Goal: Task Accomplishment & Management: Use online tool/utility

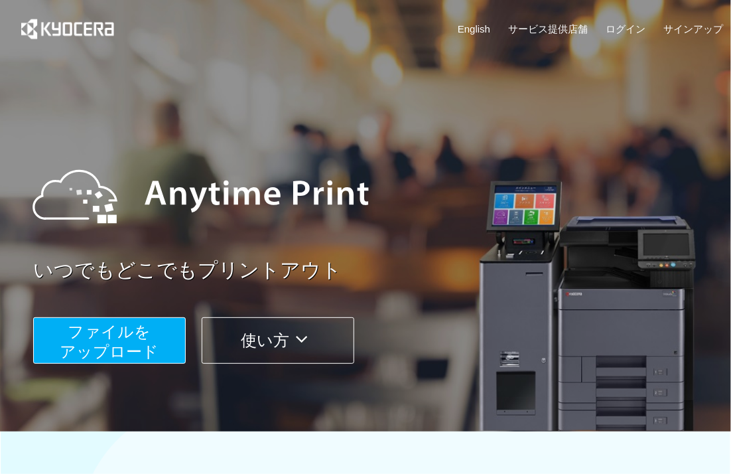
click at [79, 356] on span "ファイルを ​​アップロード" at bounding box center [109, 341] width 99 height 38
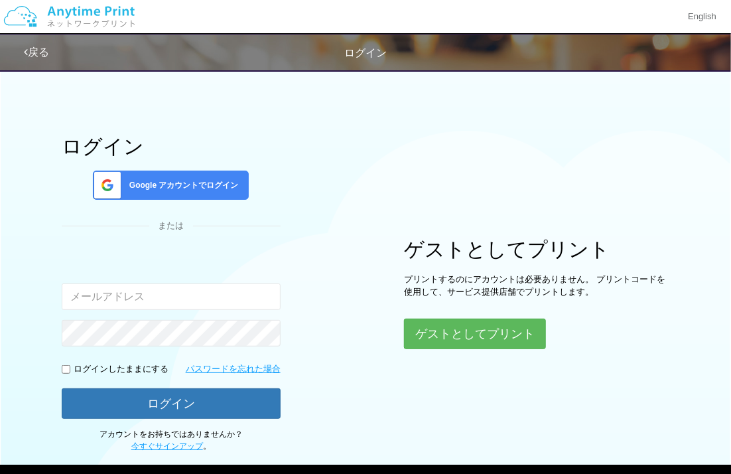
type input "[EMAIL_ADDRESS][DOMAIN_NAME]"
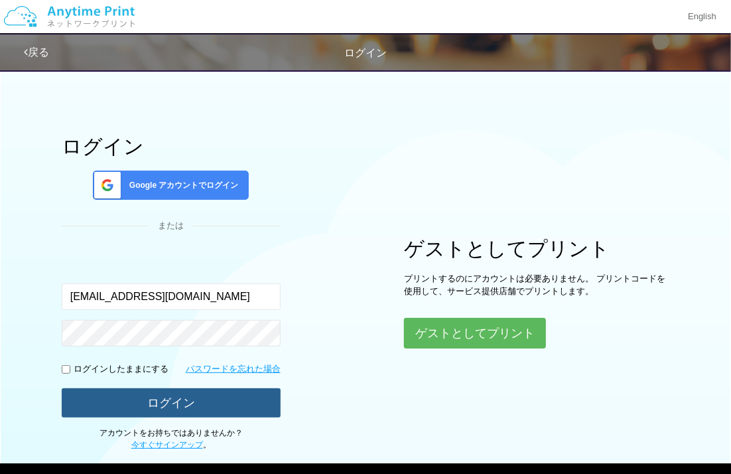
click at [145, 389] on button "ログイン" at bounding box center [171, 402] width 219 height 29
click at [147, 397] on button "ログイン" at bounding box center [171, 402] width 219 height 29
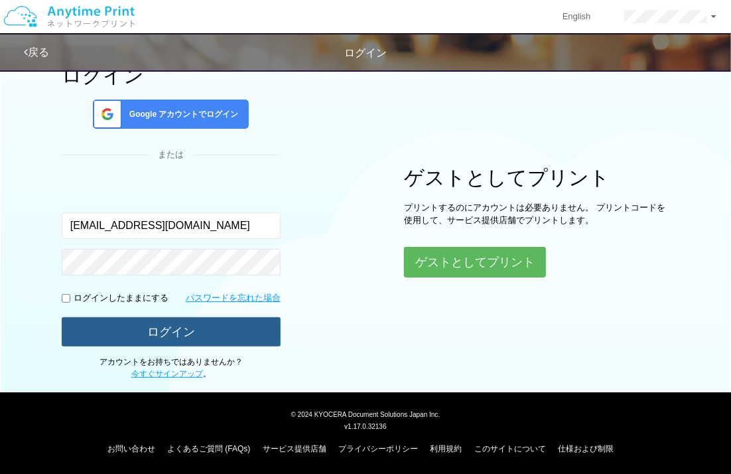
click at [234, 324] on button "ログイン" at bounding box center [171, 331] width 219 height 29
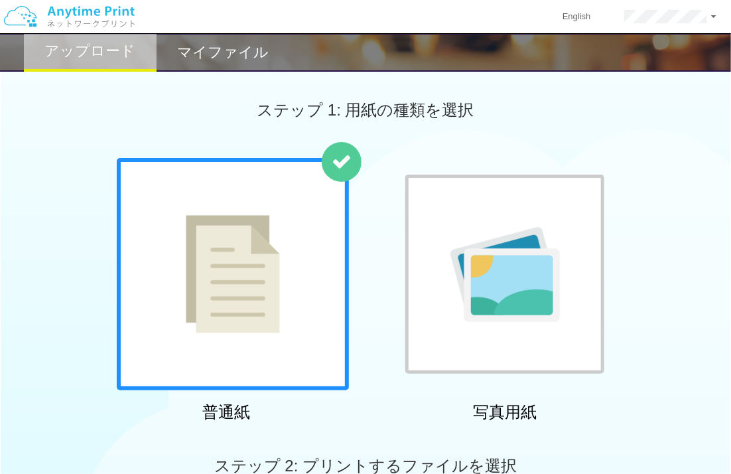
click at [228, 295] on img at bounding box center [233, 274] width 94 height 118
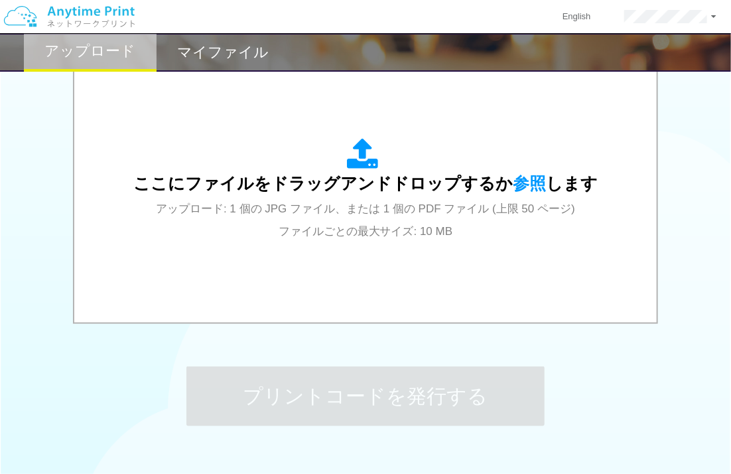
scroll to position [434, 0]
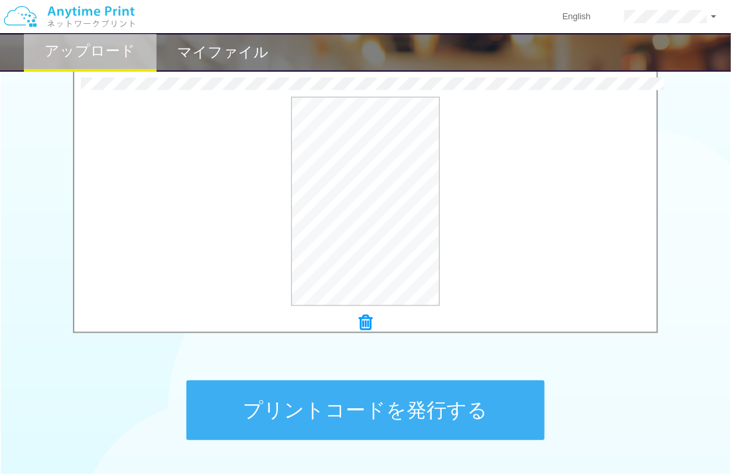
click at [342, 411] on button "プリントコードを発行する" at bounding box center [365, 410] width 358 height 60
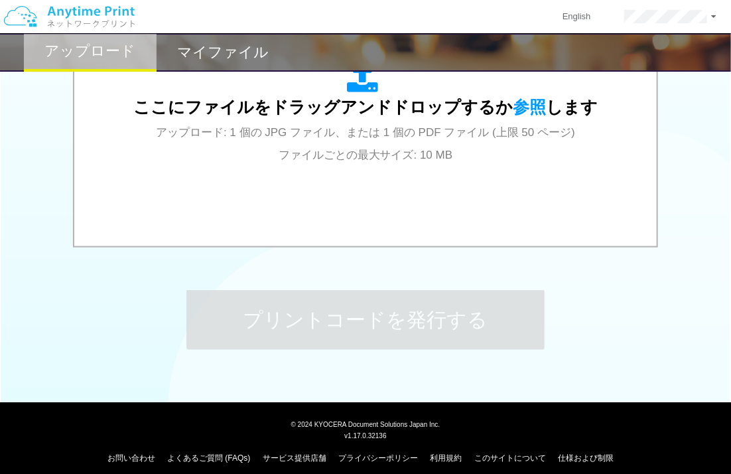
scroll to position [535, 0]
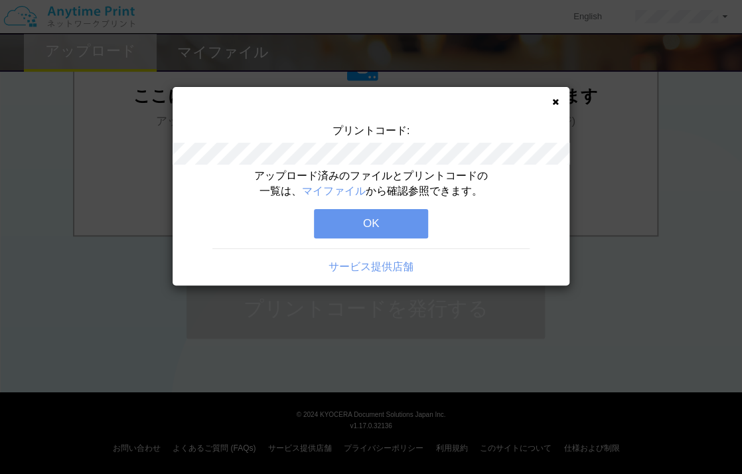
click at [351, 216] on button "OK" at bounding box center [371, 223] width 114 height 29
